Goal: Transaction & Acquisition: Download file/media

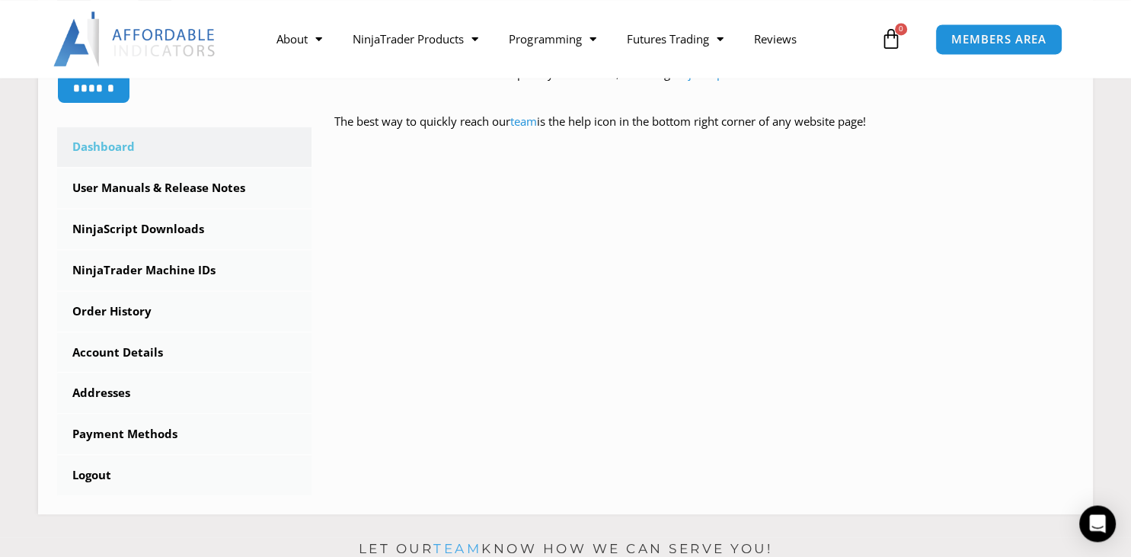
scroll to position [386, 0]
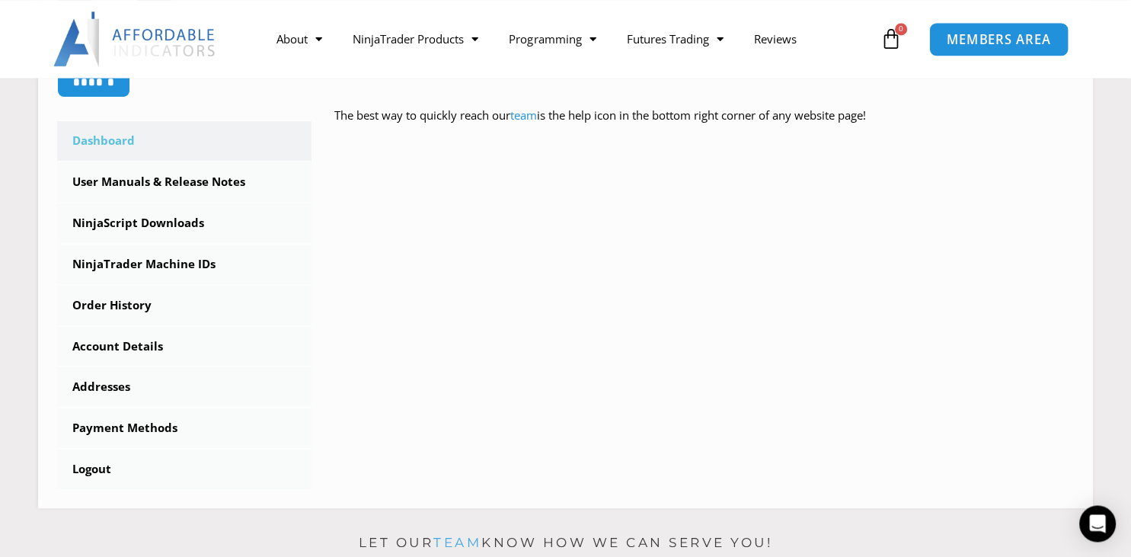
click at [992, 42] on span "MEMBERS AREA" at bounding box center [999, 39] width 104 height 13
click at [1000, 39] on span "MEMBERS AREA" at bounding box center [999, 39] width 104 height 13
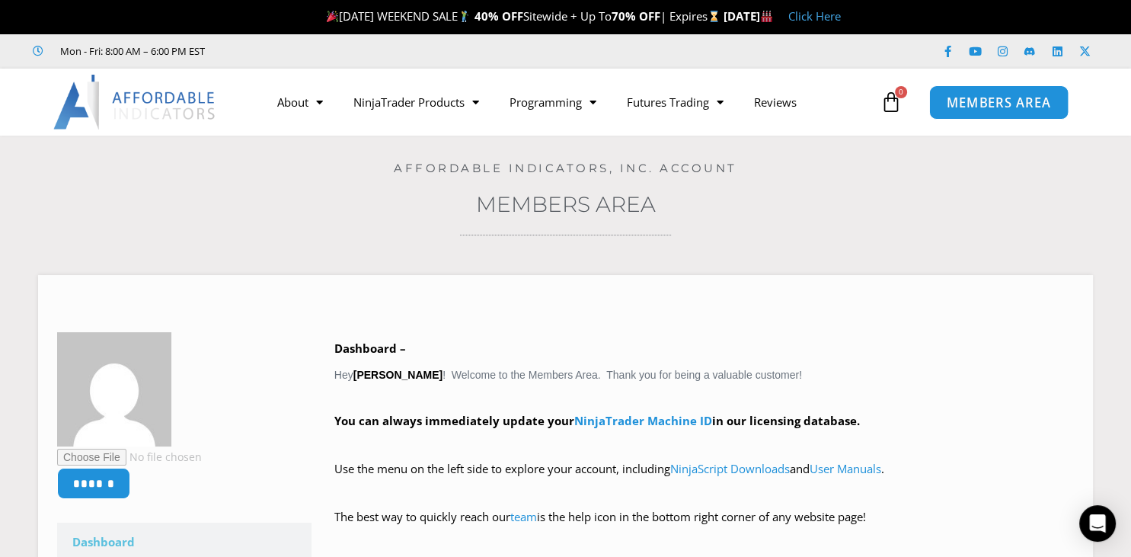
click at [992, 101] on span "MEMBERS AREA" at bounding box center [999, 102] width 104 height 13
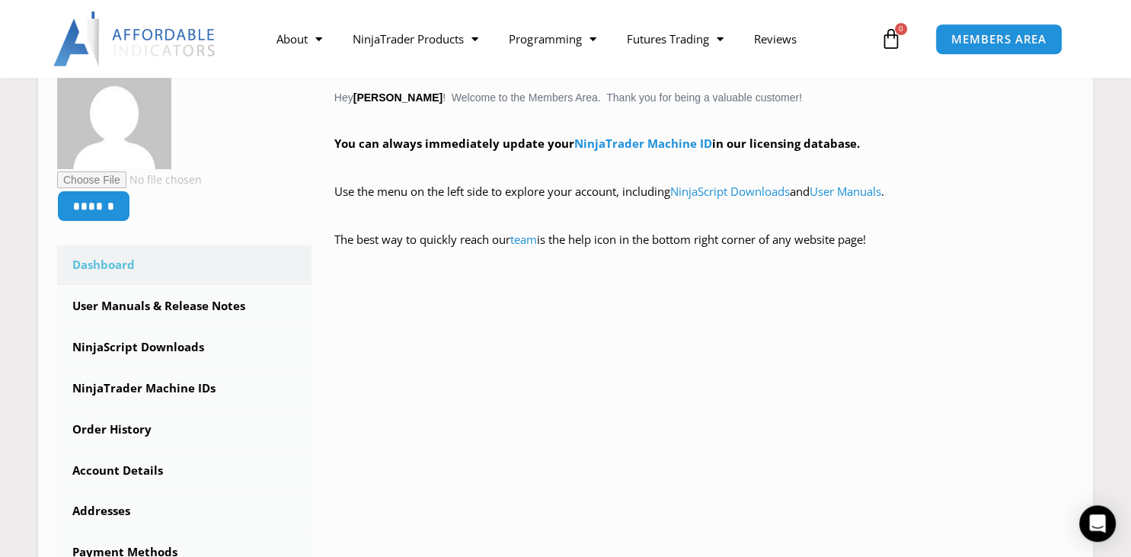
scroll to position [258, 0]
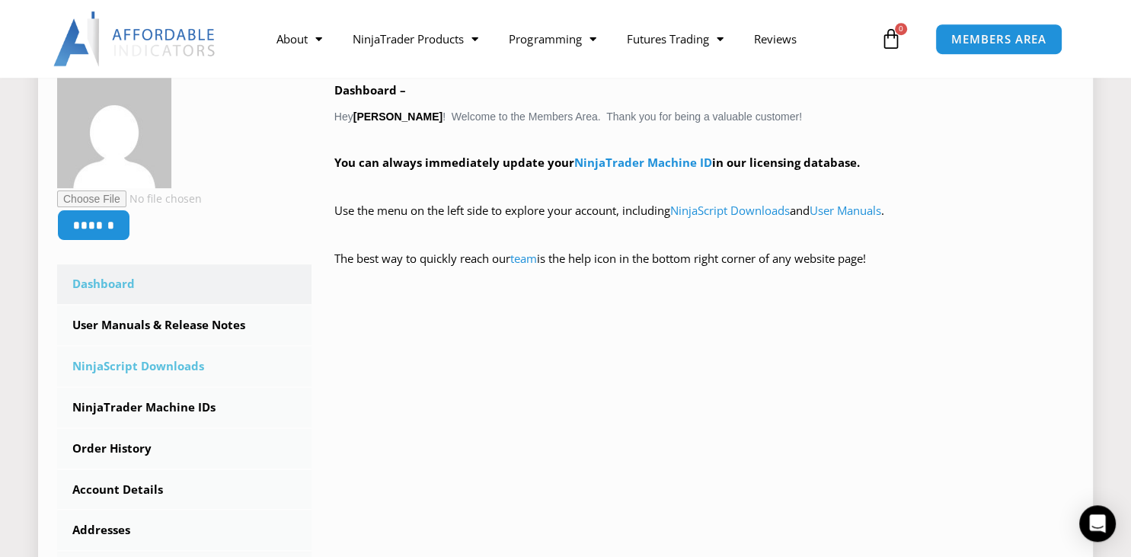
click at [139, 372] on link "NinjaScript Downloads" at bounding box center [184, 367] width 254 height 40
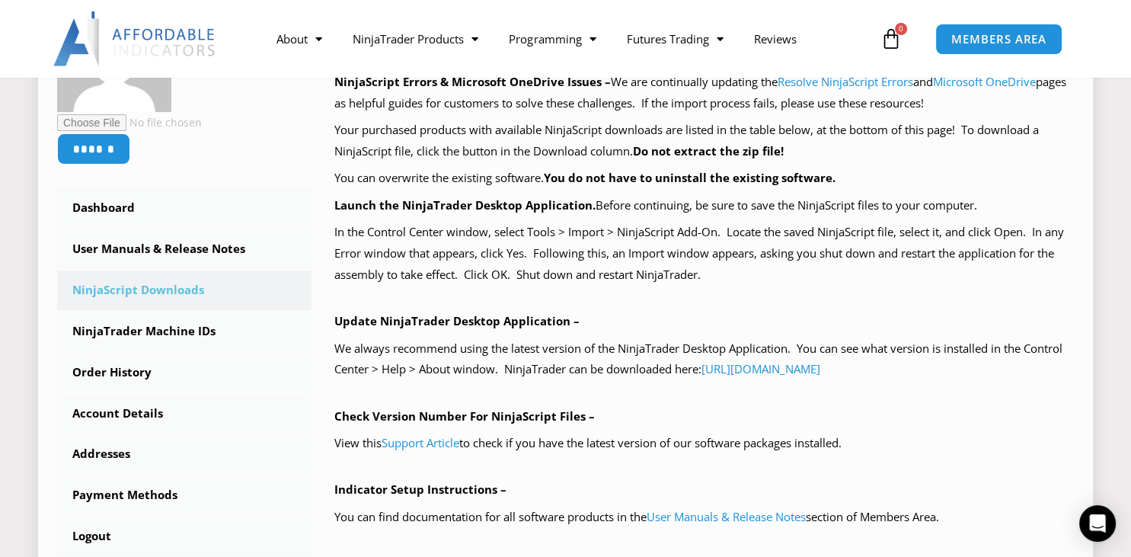
scroll to position [322, 0]
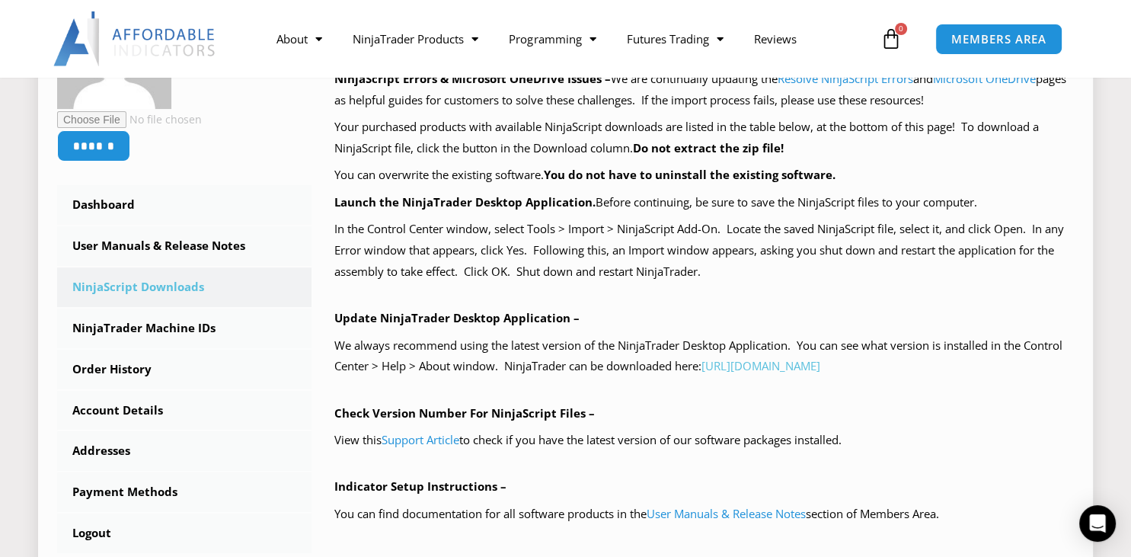
click at [820, 366] on link "https://account.ninjatrader.com/download" at bounding box center [760, 365] width 119 height 15
